Goal: Information Seeking & Learning: Learn about a topic

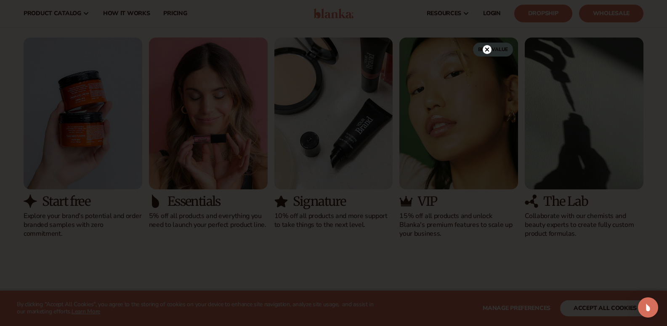
scroll to position [716, 0]
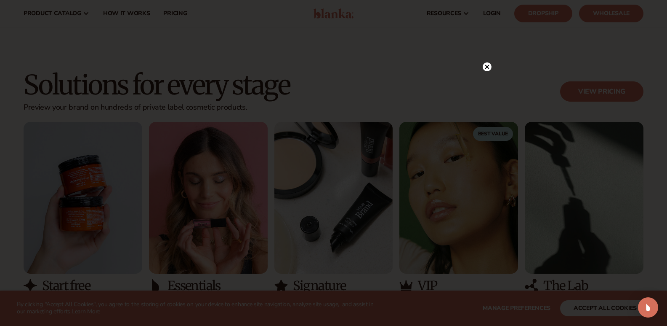
click at [487, 65] on circle at bounding box center [487, 66] width 9 height 9
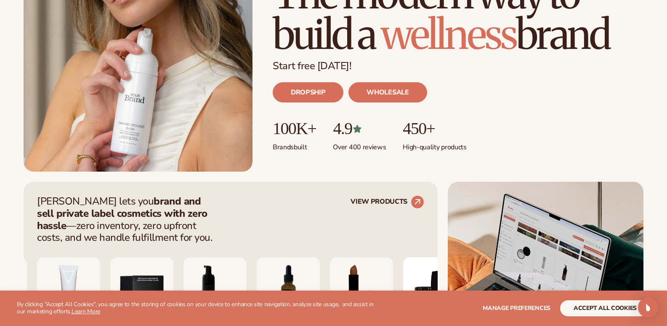
scroll to position [295, 0]
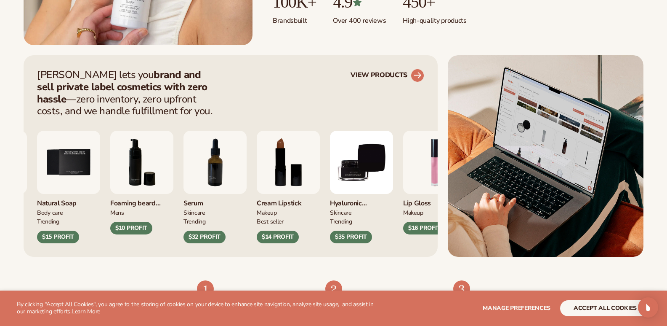
click at [390, 75] on link "VIEW PRODUCTS" at bounding box center [388, 75] width 74 height 13
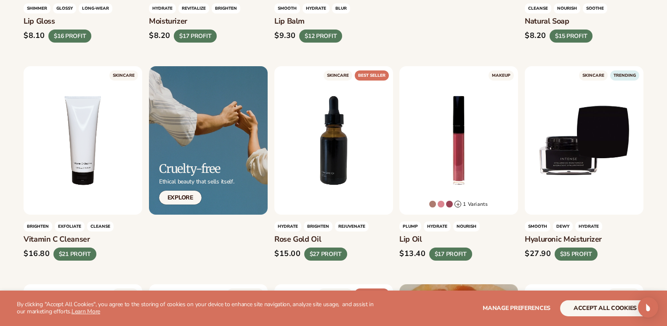
scroll to position [253, 0]
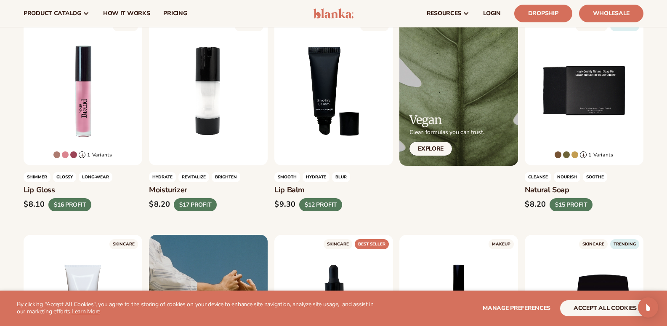
drag, startPoint x: 19, startPoint y: 189, endPoint x: 61, endPoint y: 192, distance: 43.1
copy h3 "Lip Gloss"
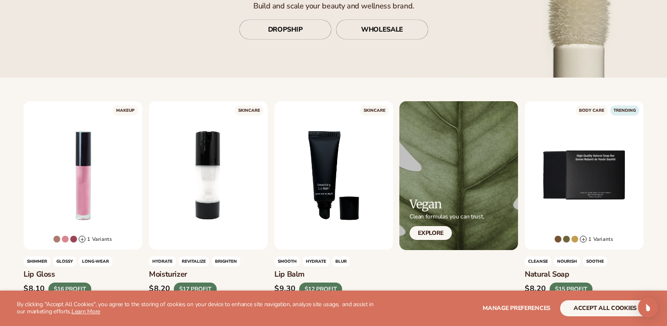
scroll to position [295, 0]
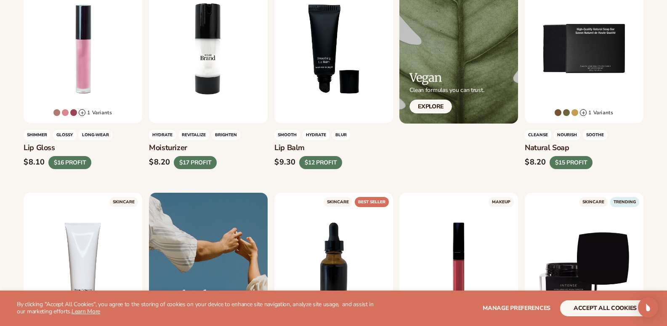
drag, startPoint x: 149, startPoint y: 149, endPoint x: 186, endPoint y: 152, distance: 36.8
click at [186, 152] on h3 "Moisturizer" at bounding box center [208, 148] width 119 height 9
copy h3 "Moisturizer"
drag, startPoint x: 272, startPoint y: 148, endPoint x: 302, endPoint y: 147, distance: 29.9
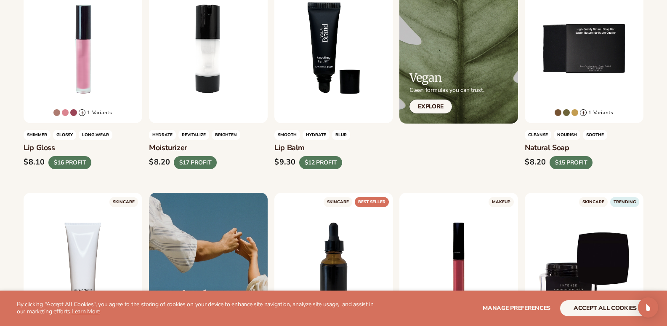
copy h3 "Lip Balm"
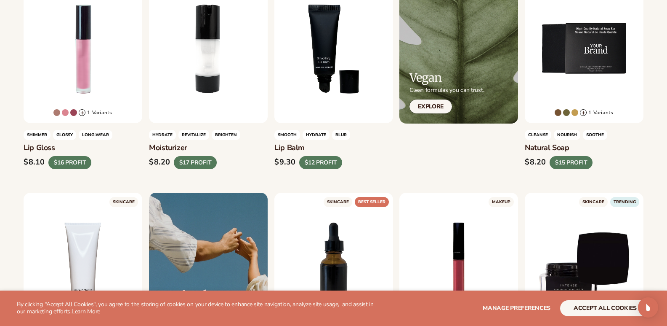
drag, startPoint x: 526, startPoint y: 147, endPoint x: 570, endPoint y: 146, distance: 44.7
click at [570, 146] on h3 "Natural Soap" at bounding box center [584, 148] width 119 height 9
copy h3 "Natural Soap"
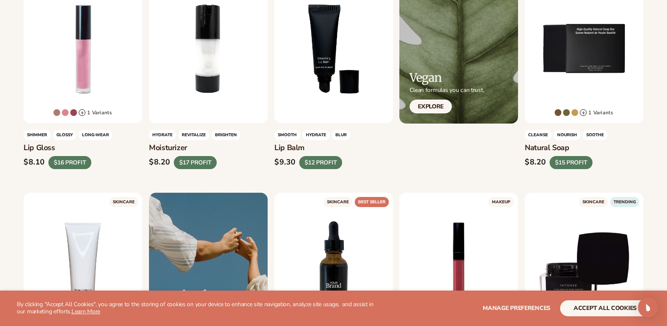
scroll to position [505, 0]
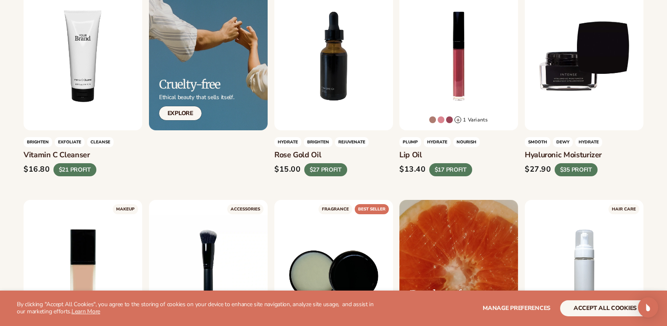
drag, startPoint x: 23, startPoint y: 153, endPoint x: 90, endPoint y: 153, distance: 67.0
copy h3 "Vitamin C Cleanser"
drag, startPoint x: 13, startPoint y: 150, endPoint x: 108, endPoint y: 150, distance: 94.3
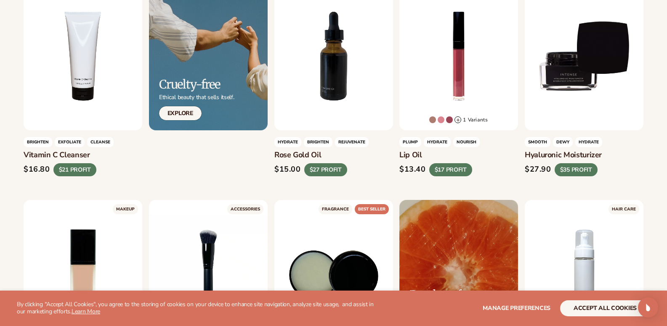
copy h3 "Vitamin C Cleanser"
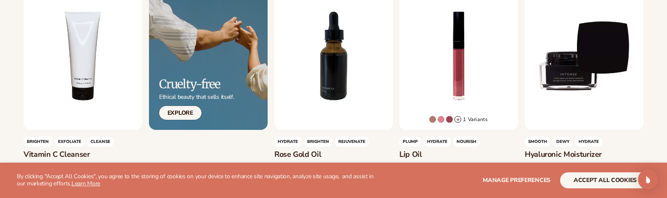
scroll to position [547, 0]
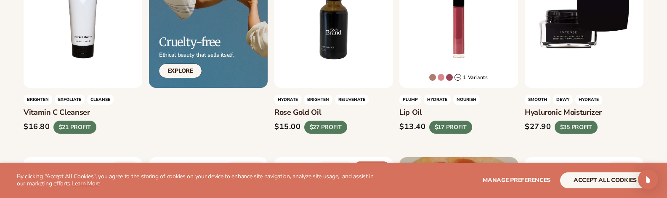
drag, startPoint x: 275, startPoint y: 111, endPoint x: 322, endPoint y: 111, distance: 47.2
click at [322, 111] on h3 "Rose gold oil" at bounding box center [334, 112] width 119 height 9
copy h3 "Rose gold oil"
drag, startPoint x: 399, startPoint y: 112, endPoint x: 423, endPoint y: 112, distance: 24.0
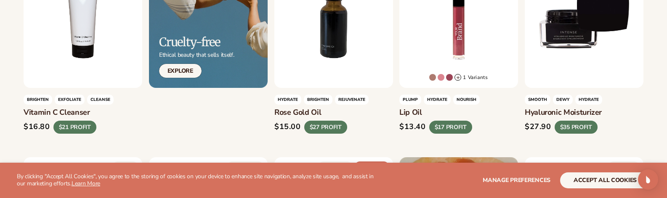
copy h3 "Lip oil"
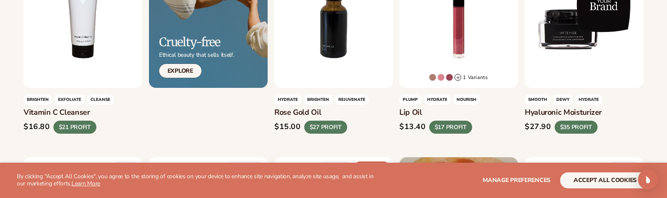
drag, startPoint x: 526, startPoint y: 112, endPoint x: 605, endPoint y: 112, distance: 79.2
click at [605, 112] on h3 "Hyaluronic moisturizer" at bounding box center [584, 112] width 119 height 9
copy h3 "Hyaluronic moisturizer"
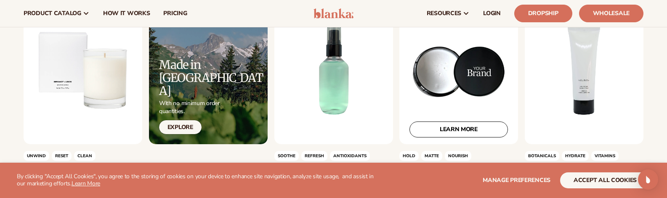
scroll to position [1011, 0]
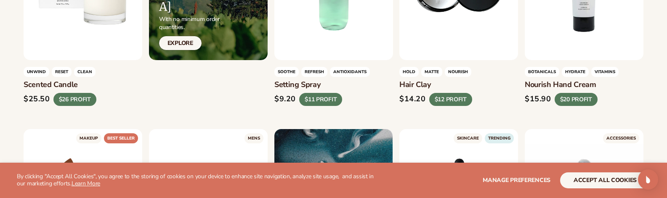
drag, startPoint x: 525, startPoint y: 83, endPoint x: 613, endPoint y: 83, distance: 88.4
copy h3 "Nourish hand cream"
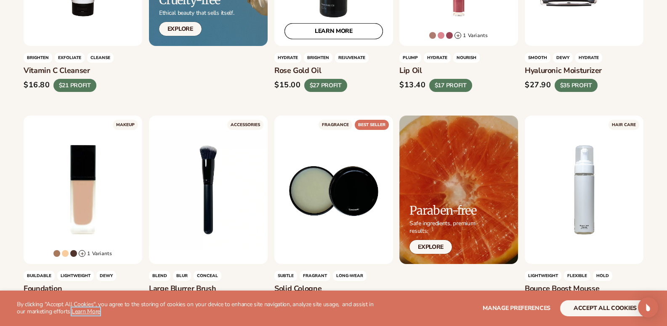
scroll to position [674, 0]
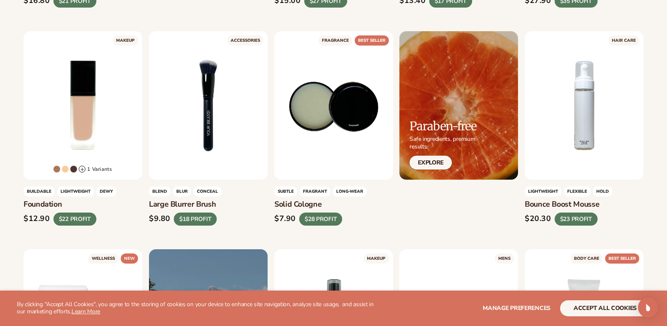
drag, startPoint x: 150, startPoint y: 203, endPoint x: 221, endPoint y: 203, distance: 71.2
click at [221, 203] on h3 "Large blurrer brush" at bounding box center [208, 204] width 119 height 9
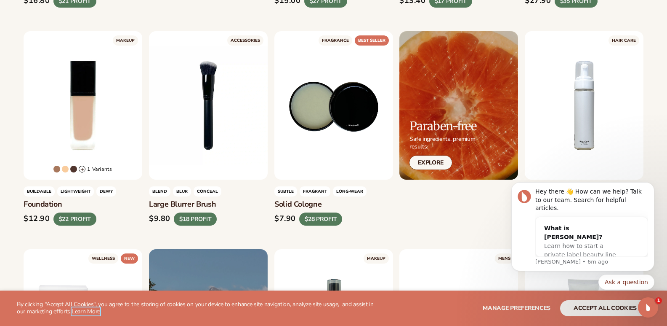
scroll to position [0, 0]
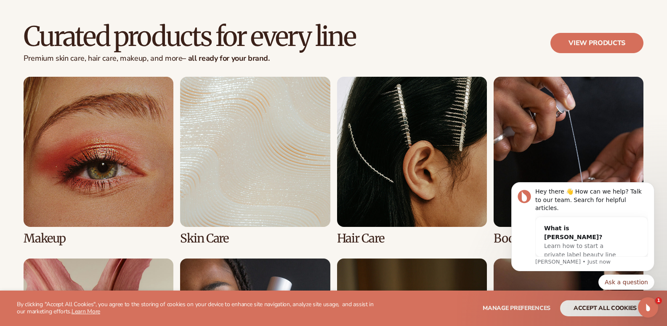
scroll to position [1979, 0]
